Goal: Information Seeking & Learning: Learn about a topic

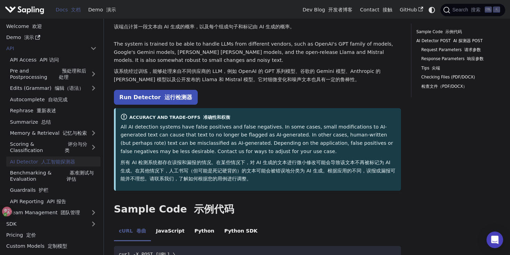
scroll to position [35, 0]
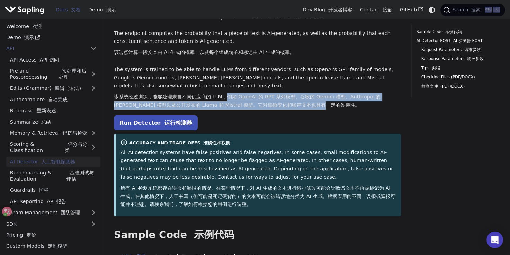
drag, startPoint x: 230, startPoint y: 98, endPoint x: 336, endPoint y: 105, distance: 106.8
click at [336, 105] on font "该系统经过训练，能够处理来自不同供应商的 LLM，例如 OpenAI 的 GPT 系列模型、谷歌的 Gemini 模型、Anthropic 的 [PERSON…" at bounding box center [247, 101] width 267 height 14
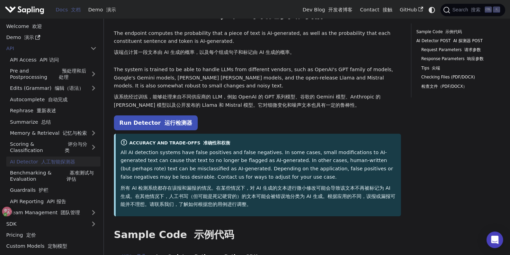
click at [186, 101] on font "该系统经过训练，能够处理来自不同供应商的 LLM，例如 OpenAI 的 GPT 系列模型、谷歌的 Gemini 模型、Anthropic 的 [PERSON…" at bounding box center [257, 101] width 287 height 17
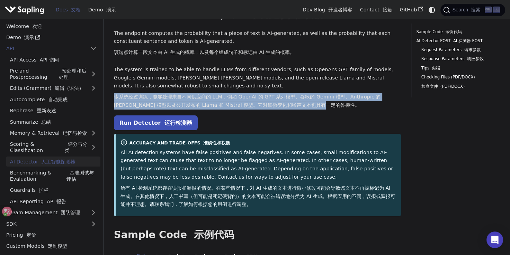
drag, startPoint x: 116, startPoint y: 98, endPoint x: 341, endPoint y: 104, distance: 225.1
click at [341, 104] on font "该系统经过训练，能够处理来自不同供应商的 LLM，例如 OpenAI 的 GPT 系列模型、谷歌的 Gemini 模型、Anthropic 的 [PERSON…" at bounding box center [257, 101] width 287 height 17
copy font "该系统经过训练，能够处理来自不同供应商的 LLM，例如 OpenAI 的 GPT 系列模型、谷歌的 Gemini 模型、Anthropic 的 [PERSON…"
click at [234, 101] on font "该系统经过训练，能够处理来自不同供应商的 LLM，例如 OpenAI 的 GPT 系列模型、谷歌的 Gemini 模型、Anthropic 的 [PERSON…" at bounding box center [257, 101] width 287 height 17
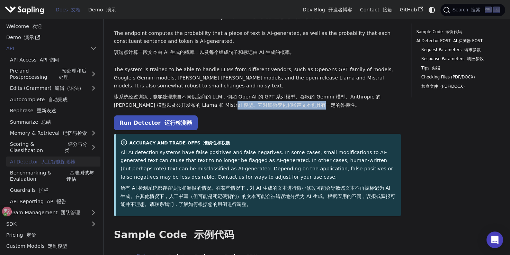
drag, startPoint x: 240, startPoint y: 106, endPoint x: 336, endPoint y: 105, distance: 96.9
click at [336, 105] on font "该系统经过训练，能够处理来自不同供应商的 LLM，例如 OpenAI 的 GPT 系列模型、谷歌的 Gemini 模型、Anthropic 的 [PERSON…" at bounding box center [247, 101] width 267 height 14
copy font "对细微变化和噪声文本也具有一定的鲁棒性。"
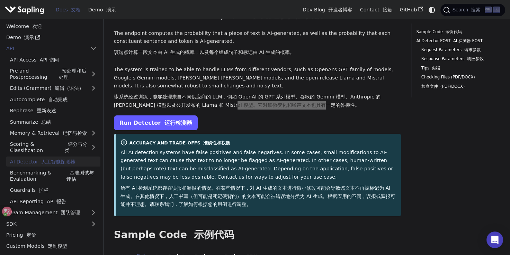
scroll to position [0, 0]
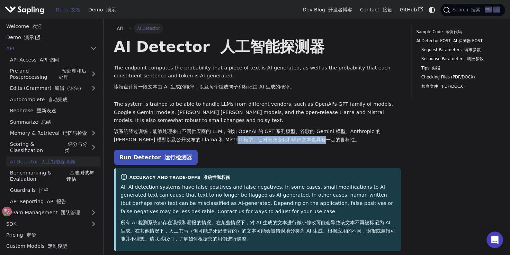
click at [159, 46] on h1 "AI Detector 人工智能探测器" at bounding box center [257, 46] width 287 height 19
